Goal: Transaction & Acquisition: Obtain resource

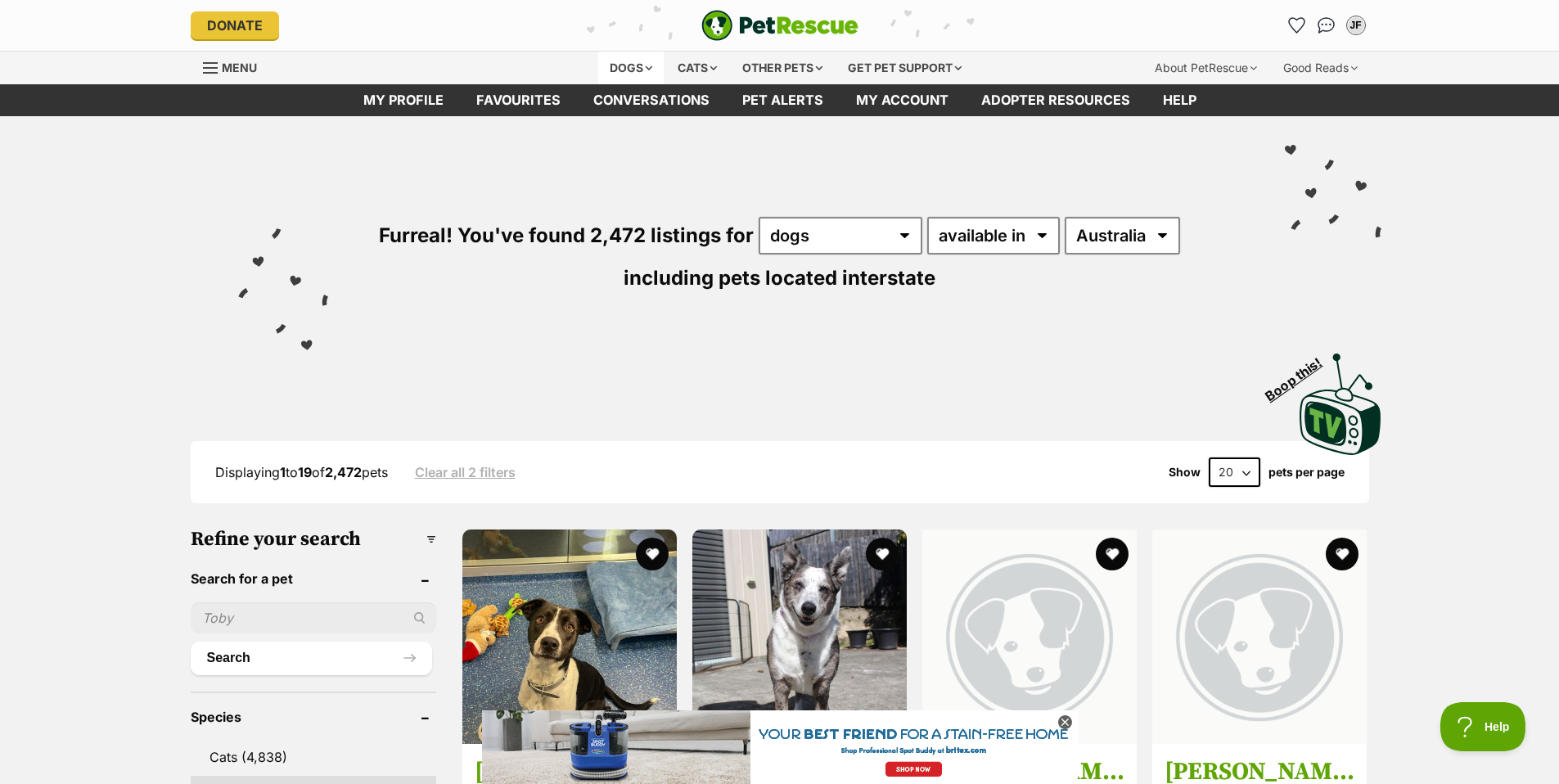
click at [629, 66] on div "Dogs" at bounding box center [630, 68] width 65 height 33
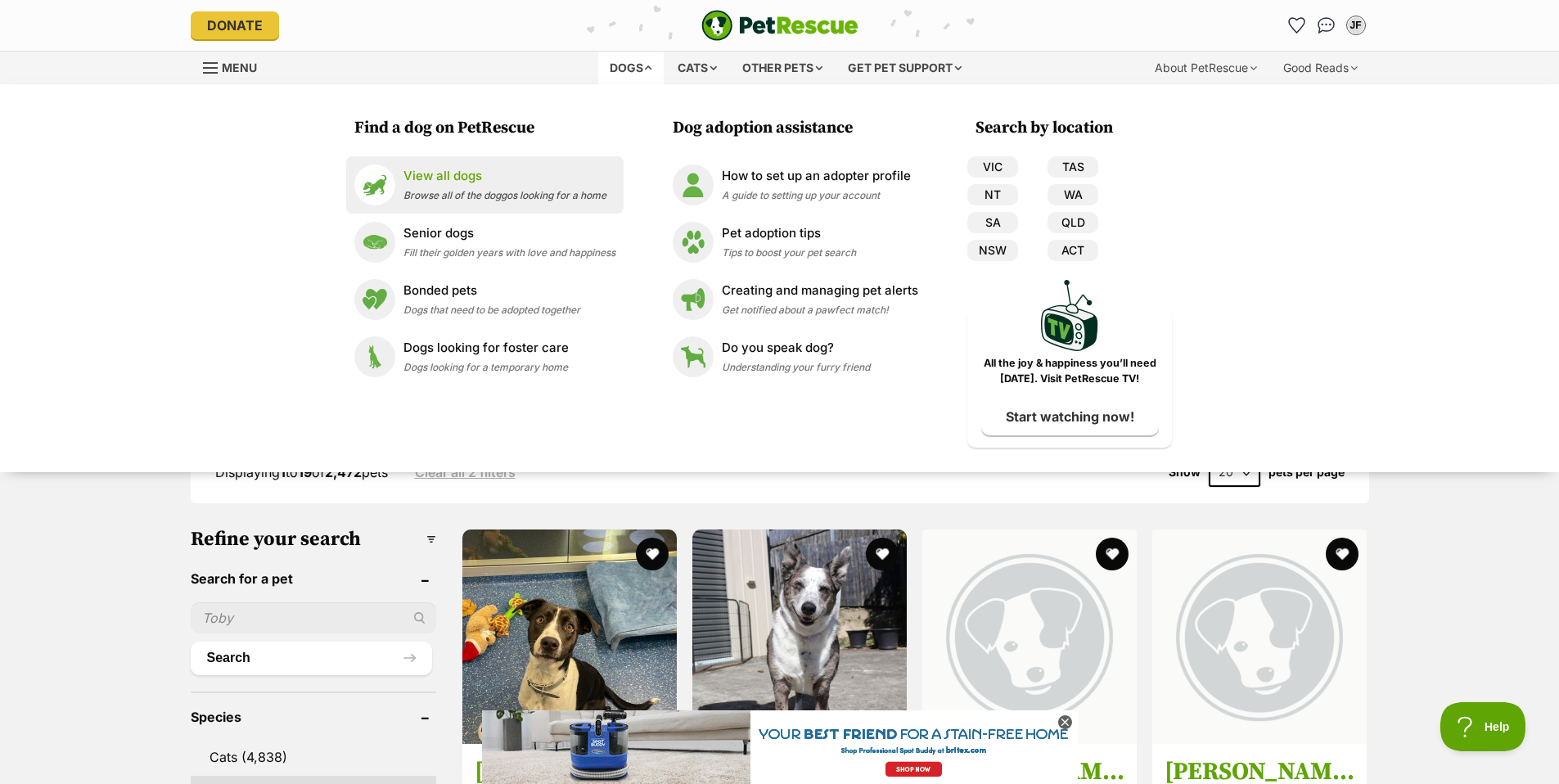
click at [433, 163] on li "View all dogs Browse all of the doggos looking for a home" at bounding box center [484, 185] width 277 height 57
click at [439, 180] on p "View all dogs" at bounding box center [504, 176] width 202 height 18
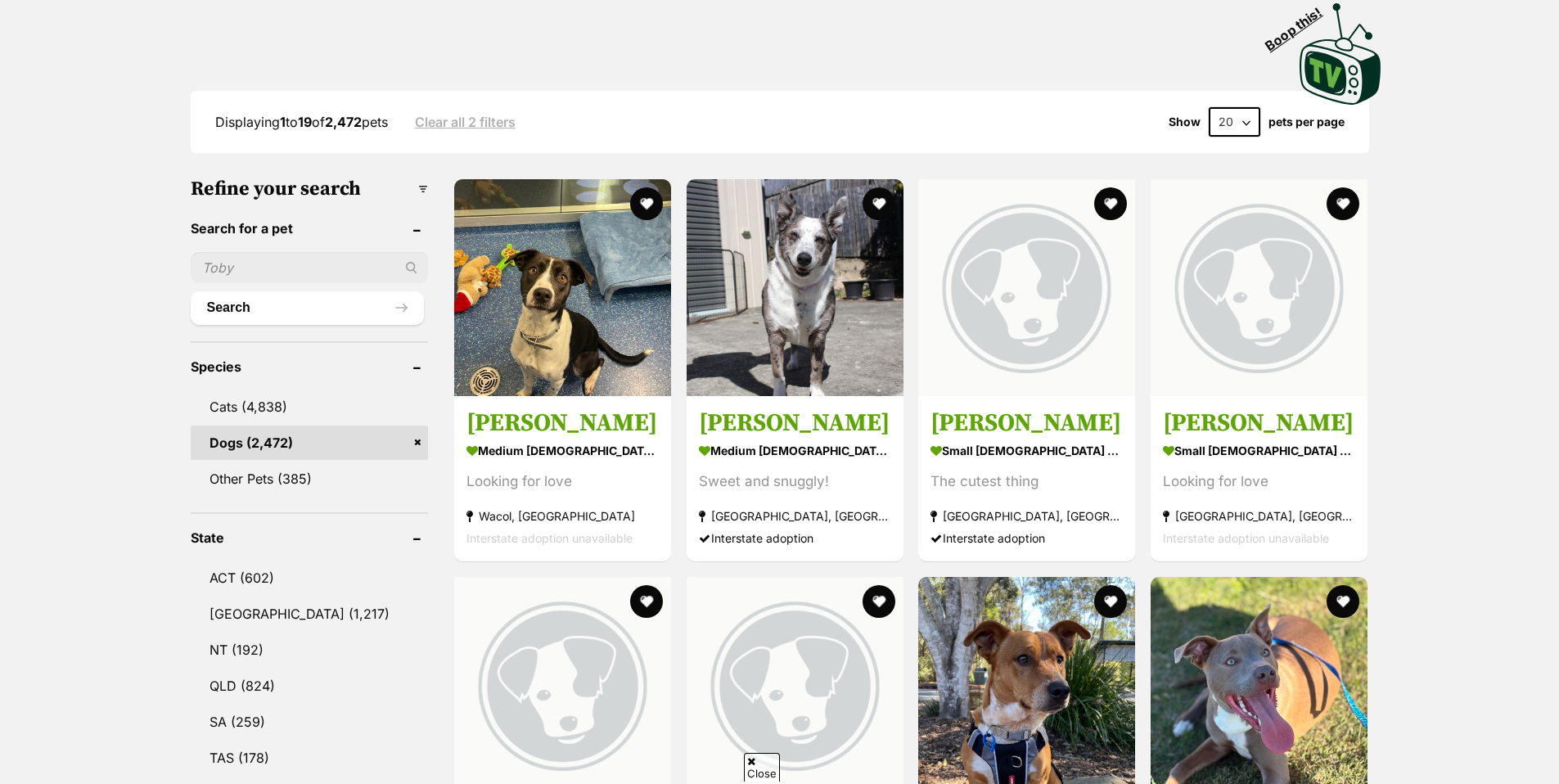
scroll to position [409, 0]
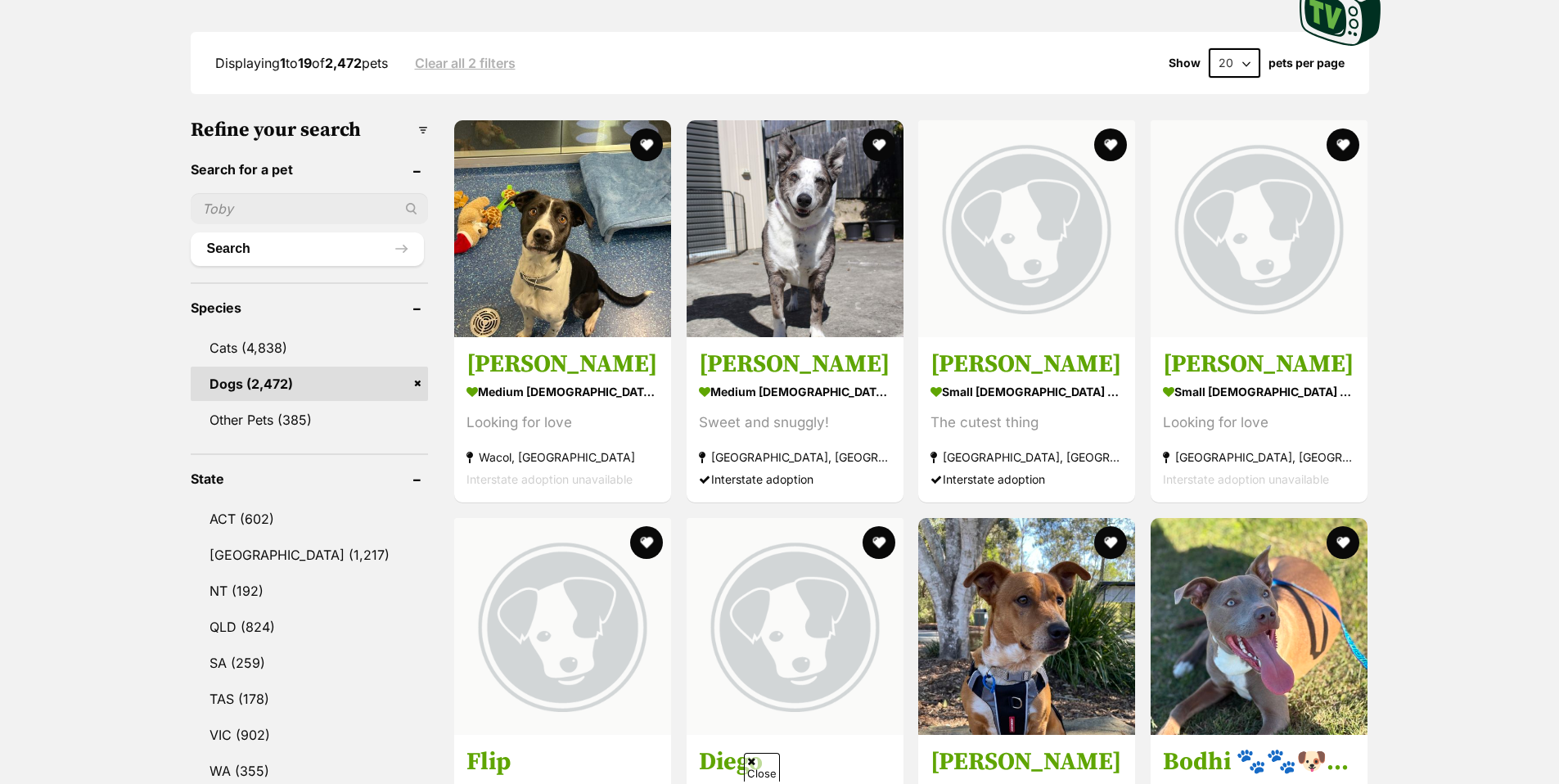
click at [254, 386] on link "Dogs (2,472)" at bounding box center [309, 383] width 238 height 34
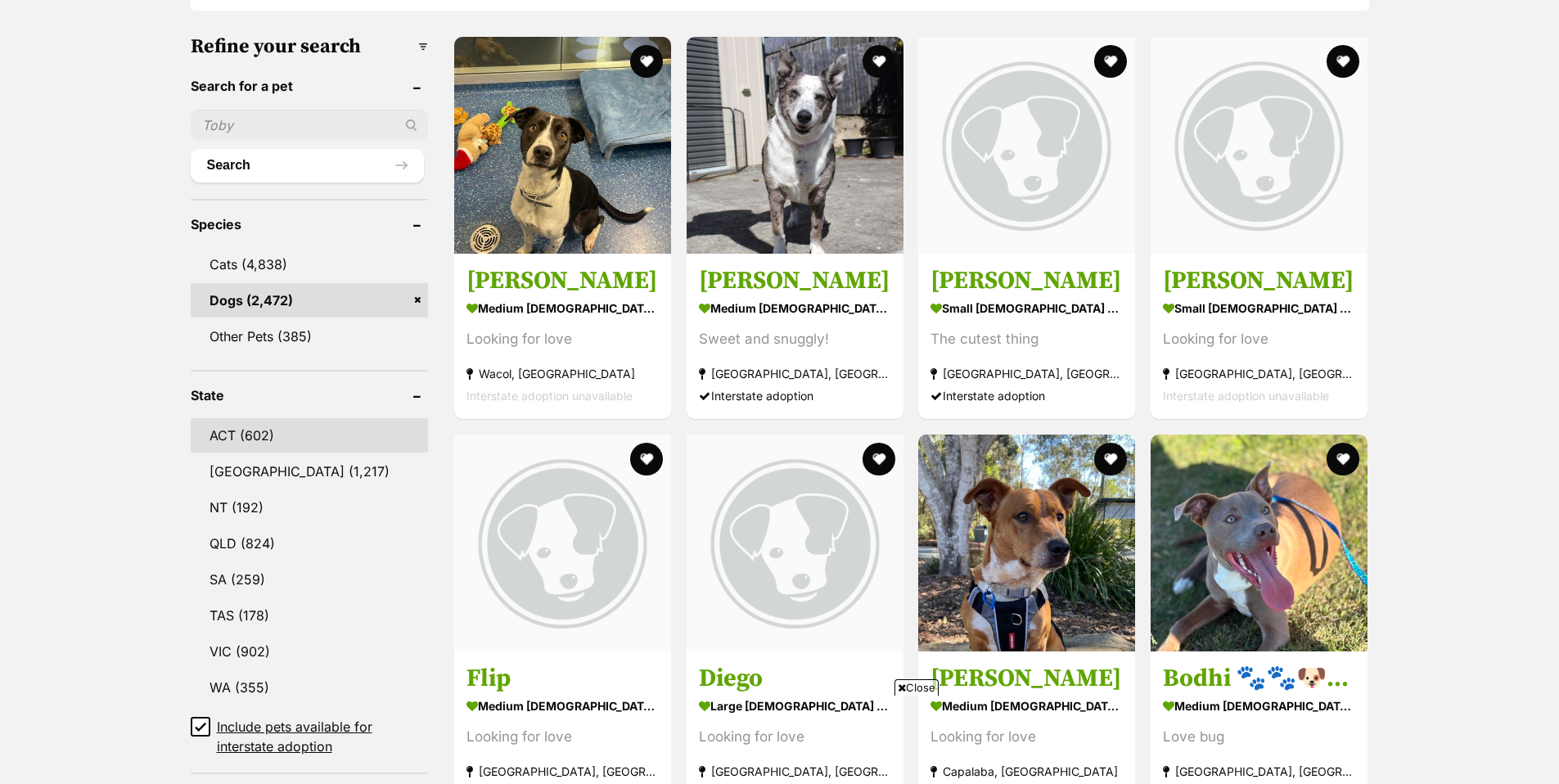
scroll to position [572, 0]
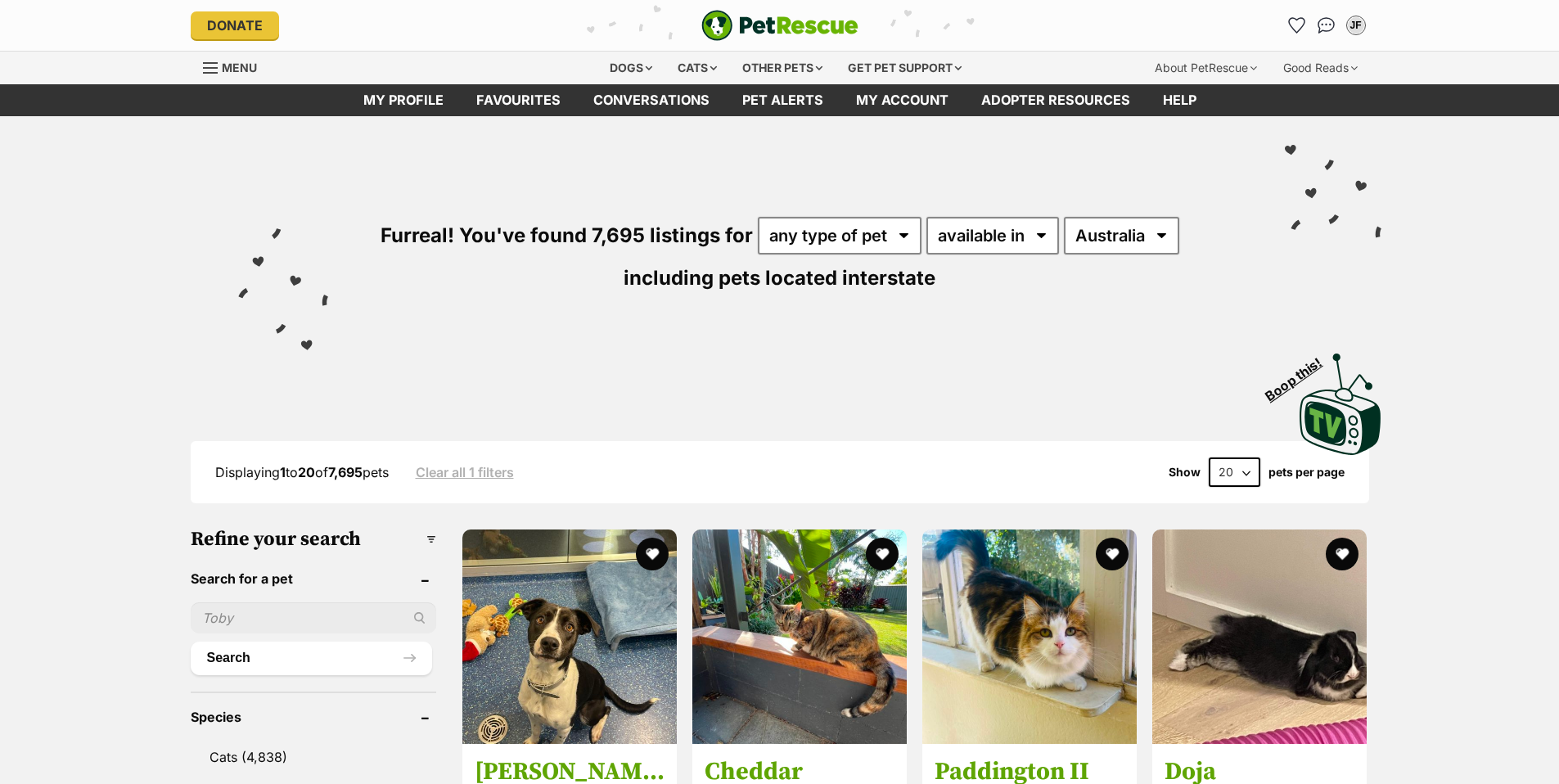
drag, startPoint x: 0, startPoint y: 0, endPoint x: 230, endPoint y: 624, distance: 665.0
click at [230, 624] on input "text" at bounding box center [313, 617] width 246 height 31
type input "greyhound"
click at [191, 641] on button "Search" at bounding box center [311, 658] width 241 height 33
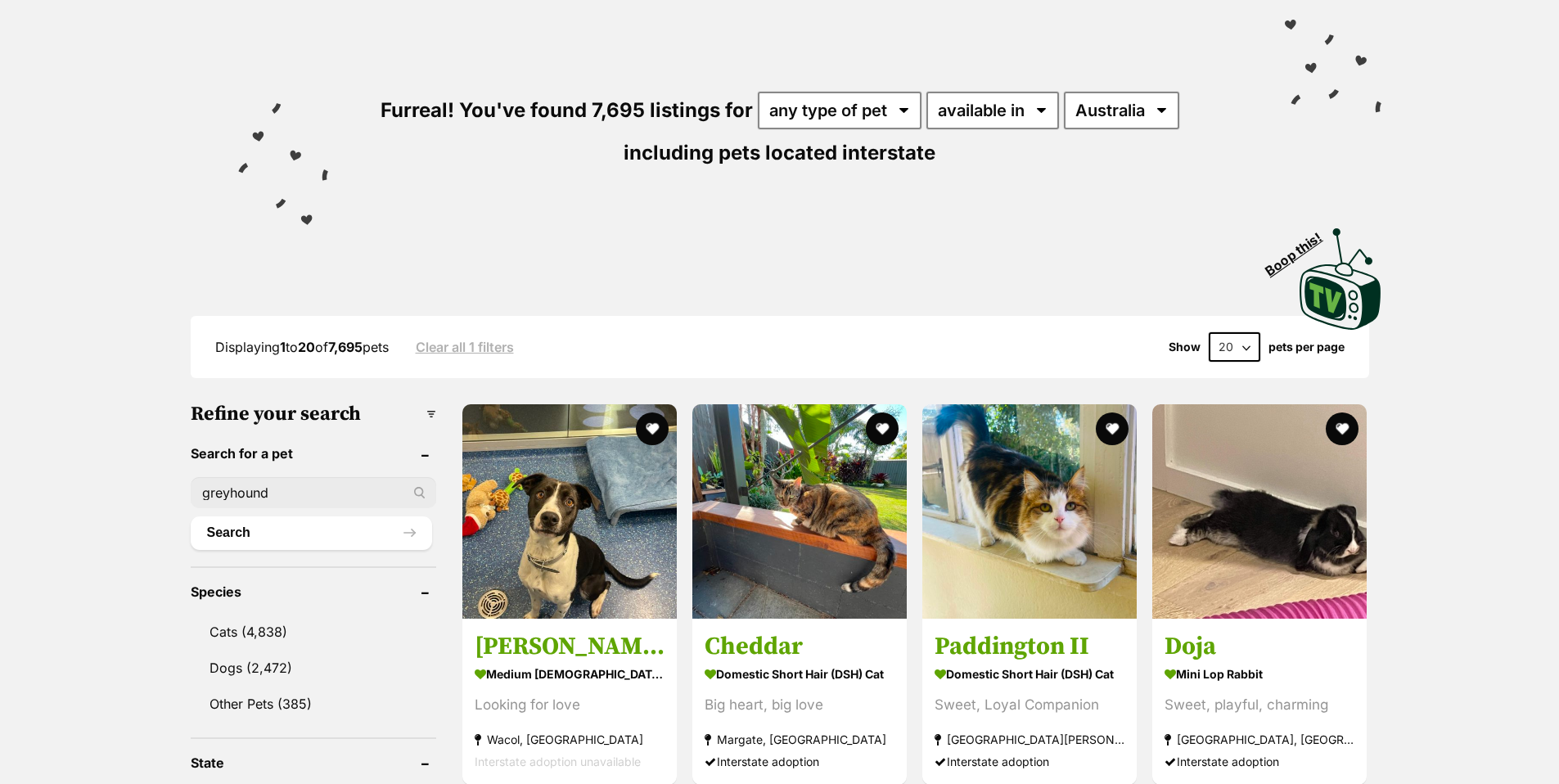
scroll to position [409, 0]
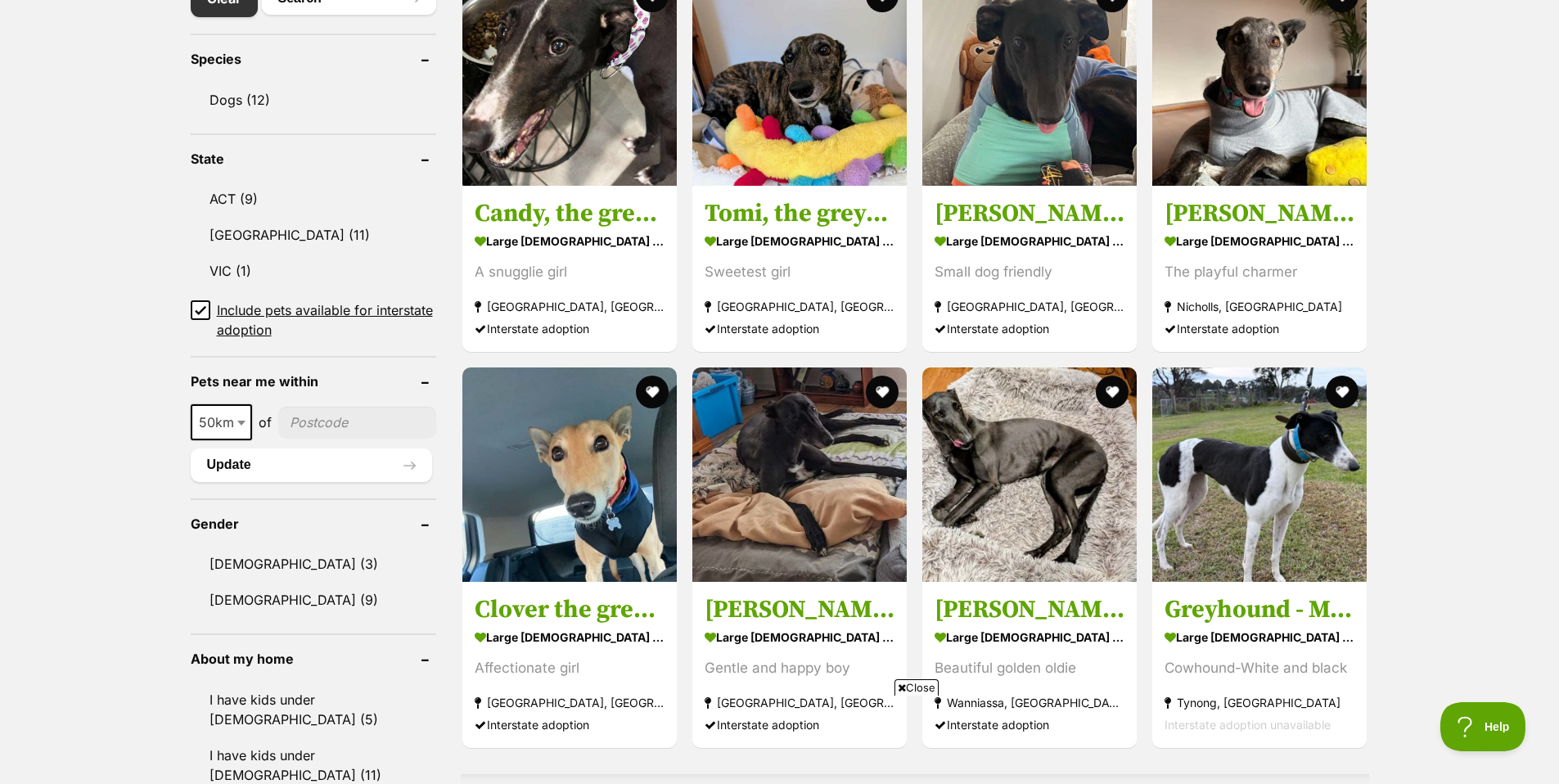
scroll to position [654, 0]
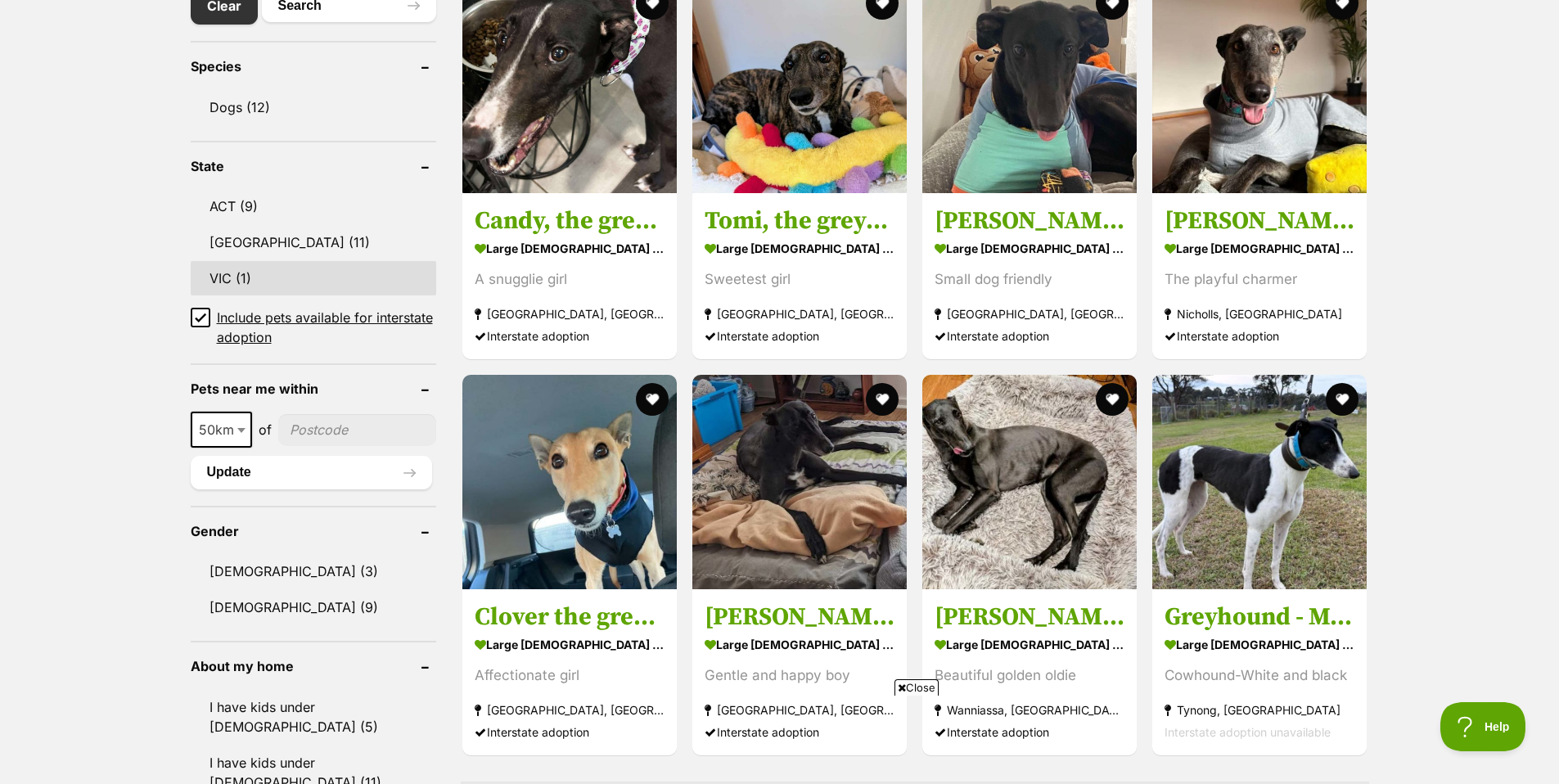
click at [225, 284] on link "VIC (1)" at bounding box center [313, 278] width 246 height 34
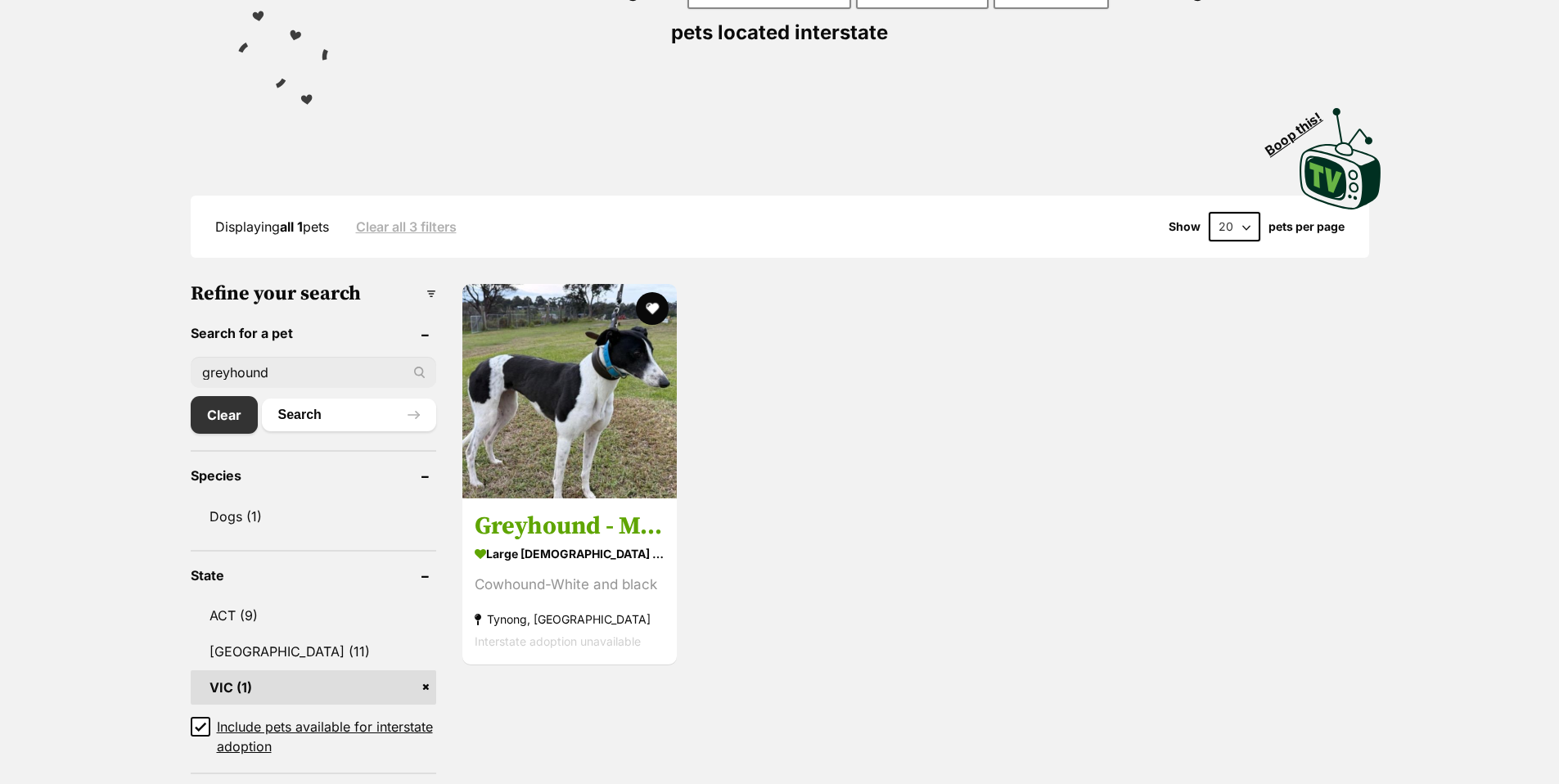
scroll to position [246, 0]
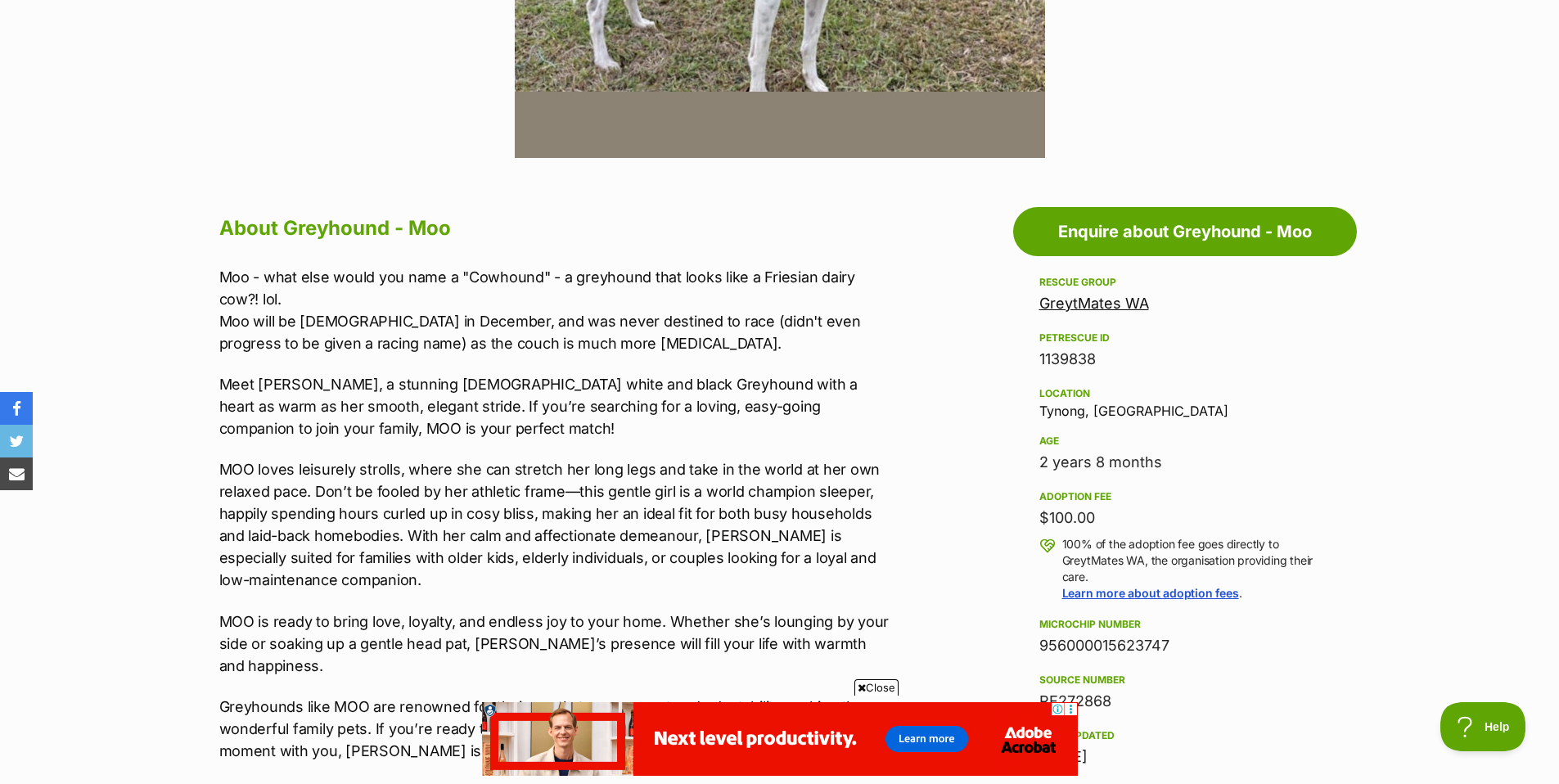
scroll to position [736, 0]
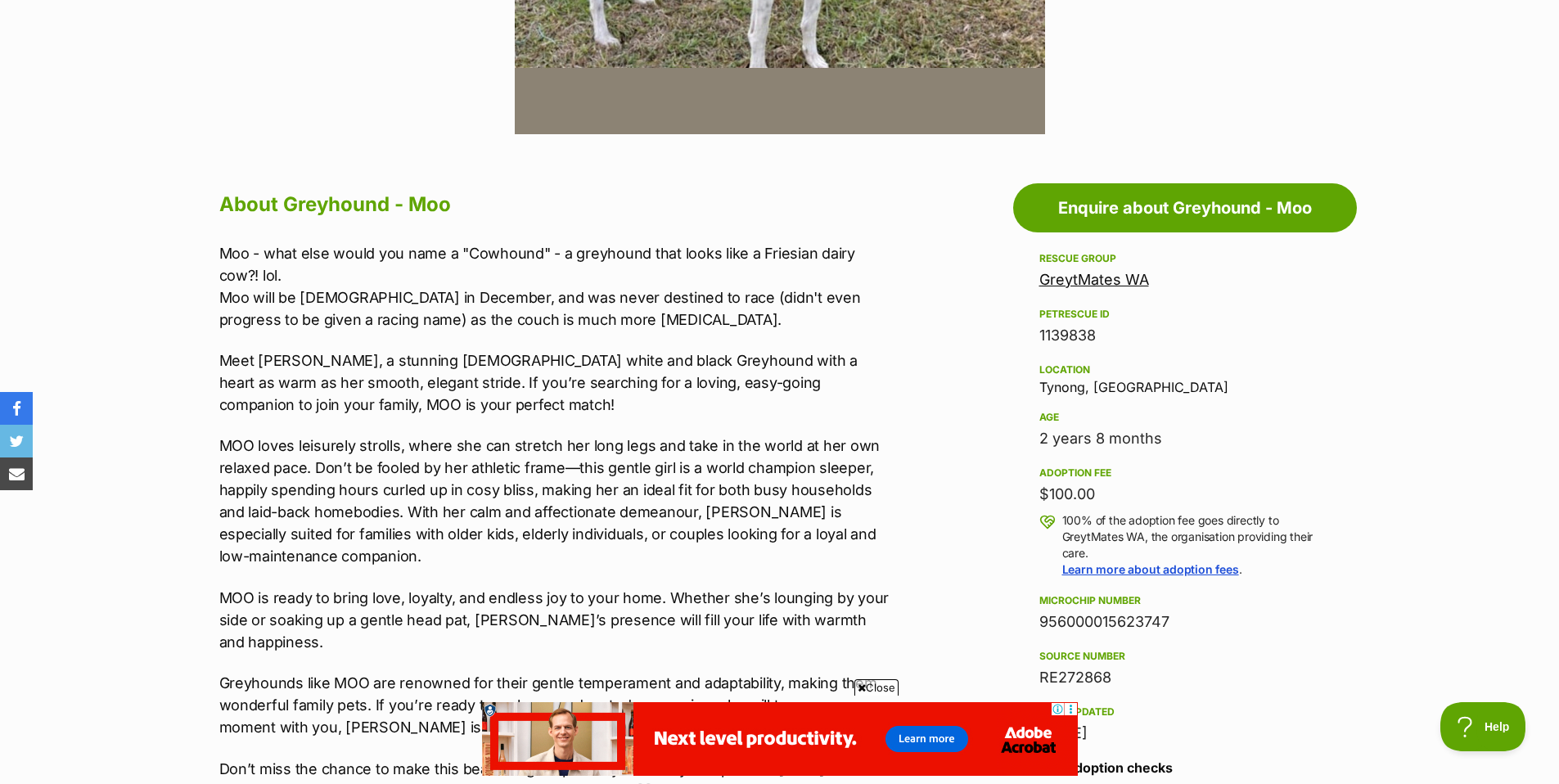
drag, startPoint x: 1043, startPoint y: 485, endPoint x: 1123, endPoint y: 488, distance: 80.1
click at [1123, 488] on aside "Rescue group GreytMates WA PetRescue ID 1139838 Location [GEOGRAPHIC_DATA], [GE…" at bounding box center [1184, 628] width 343 height 761
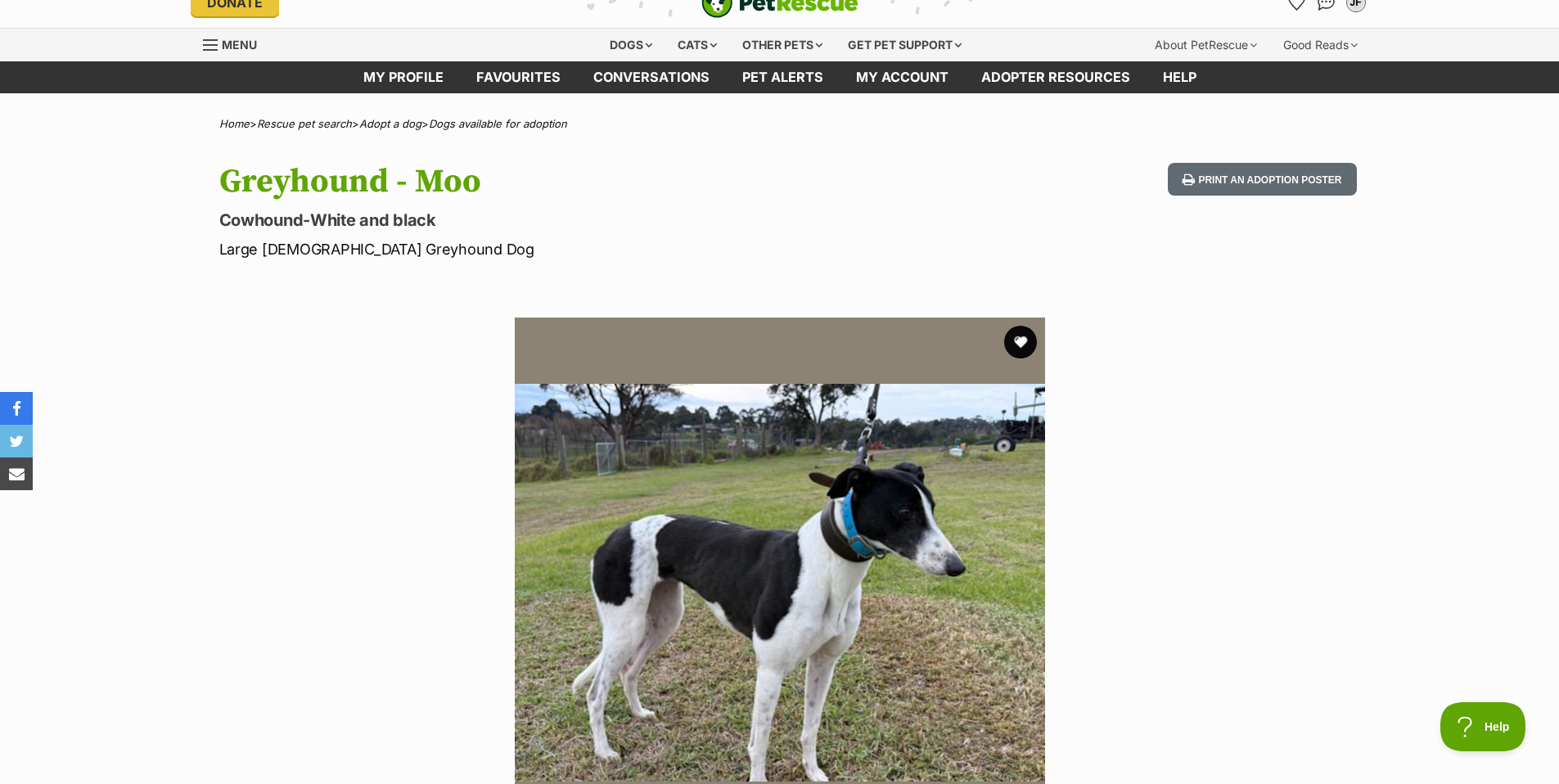
scroll to position [0, 0]
